Goal: Information Seeking & Learning: Learn about a topic

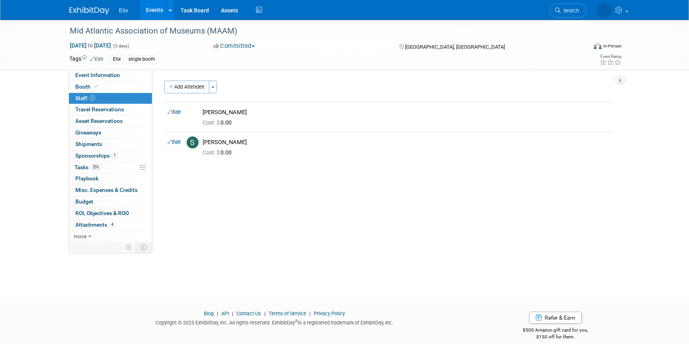
click at [153, 15] on link "Events" at bounding box center [154, 10] width 29 height 20
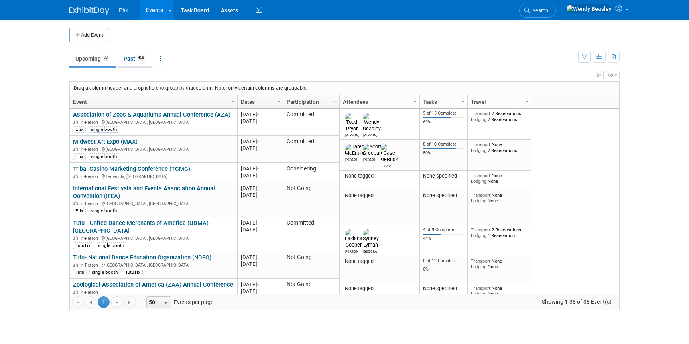
click at [133, 60] on link "Past 458" at bounding box center [135, 58] width 35 height 15
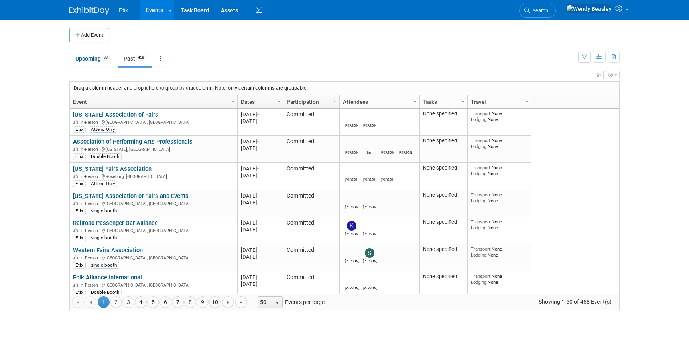
click at [258, 99] on link "Dates" at bounding box center [259, 102] width 37 height 14
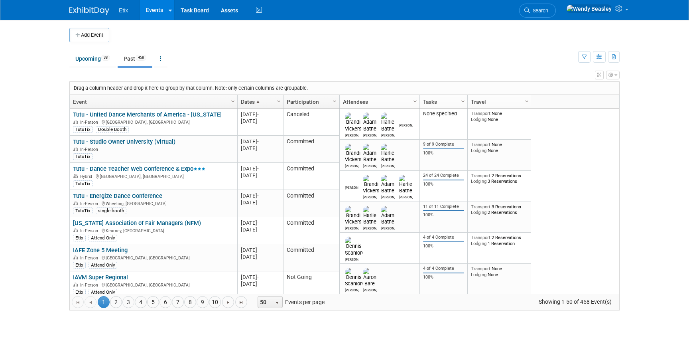
click at [258, 99] on span at bounding box center [258, 102] width 6 height 6
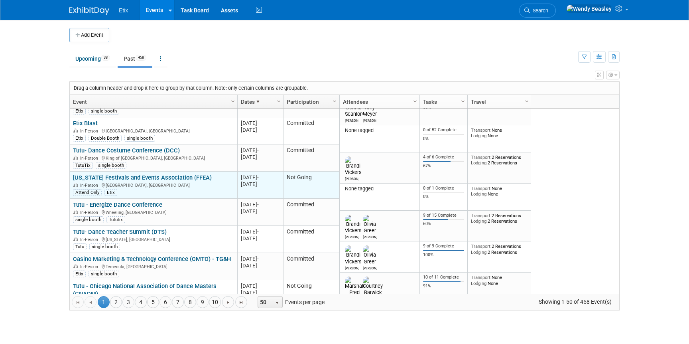
scroll to position [67, 0]
